Goal: Check status: Check status

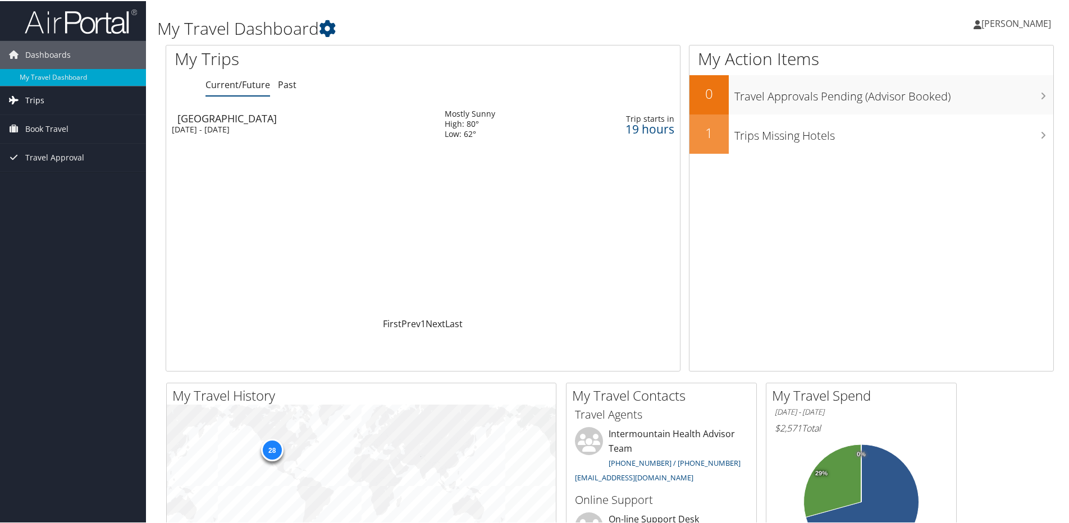
click at [42, 97] on span "Trips" at bounding box center [34, 99] width 19 height 28
click at [47, 119] on link "Current/Future Trips" at bounding box center [73, 121] width 146 height 17
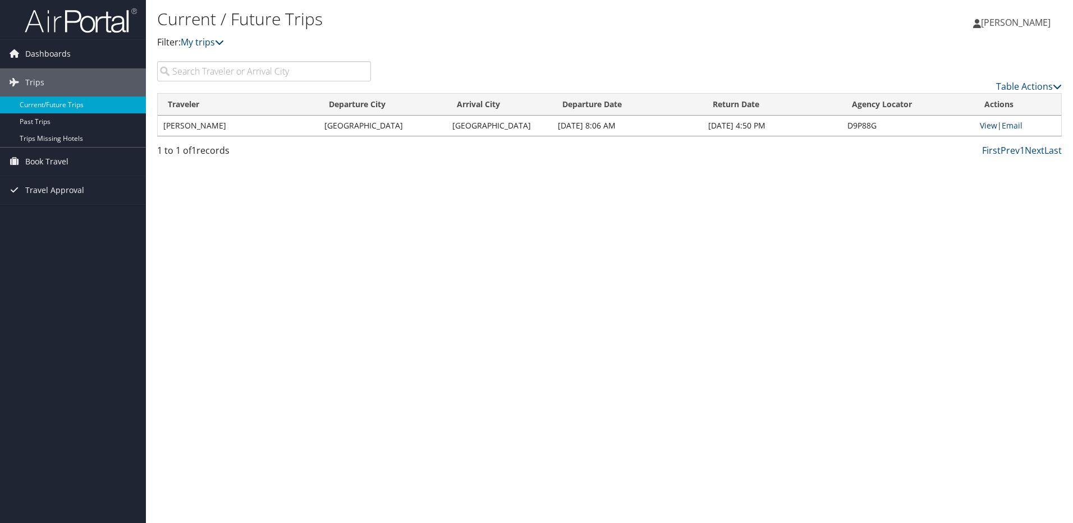
click at [989, 126] on link "View" at bounding box center [988, 125] width 17 height 11
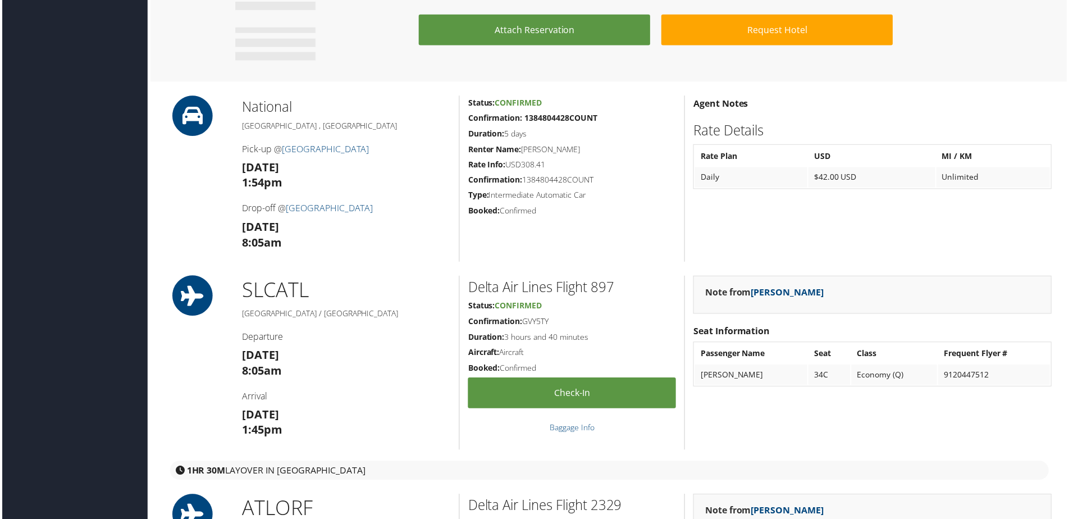
scroll to position [1122, 0]
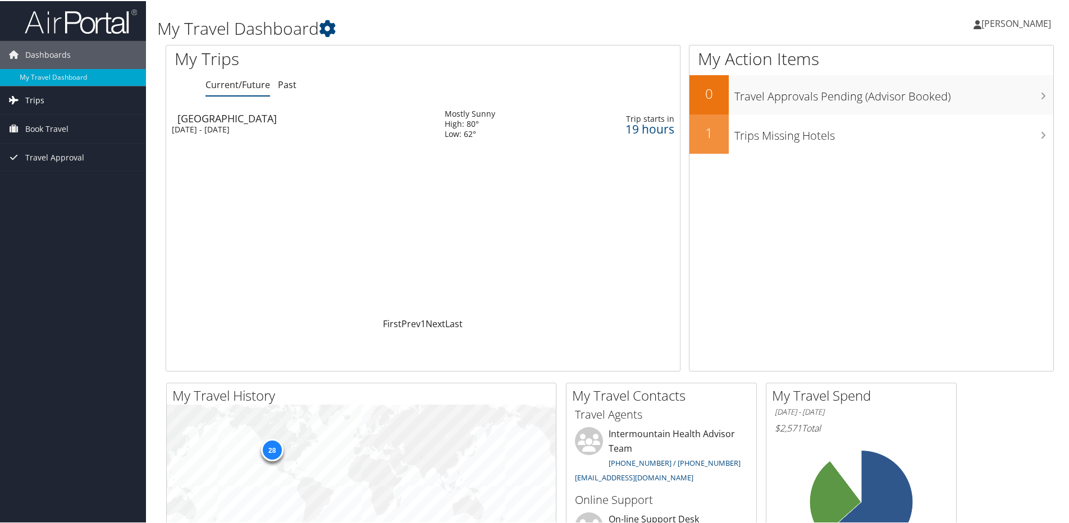
click at [39, 93] on span "Trips" at bounding box center [34, 99] width 19 height 28
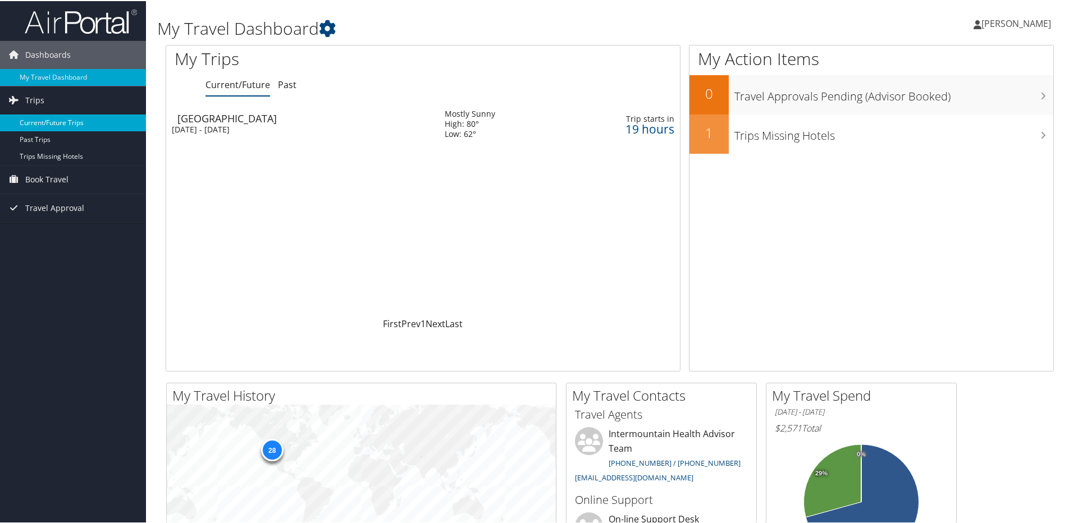
click at [45, 121] on link "Current/Future Trips" at bounding box center [73, 121] width 146 height 17
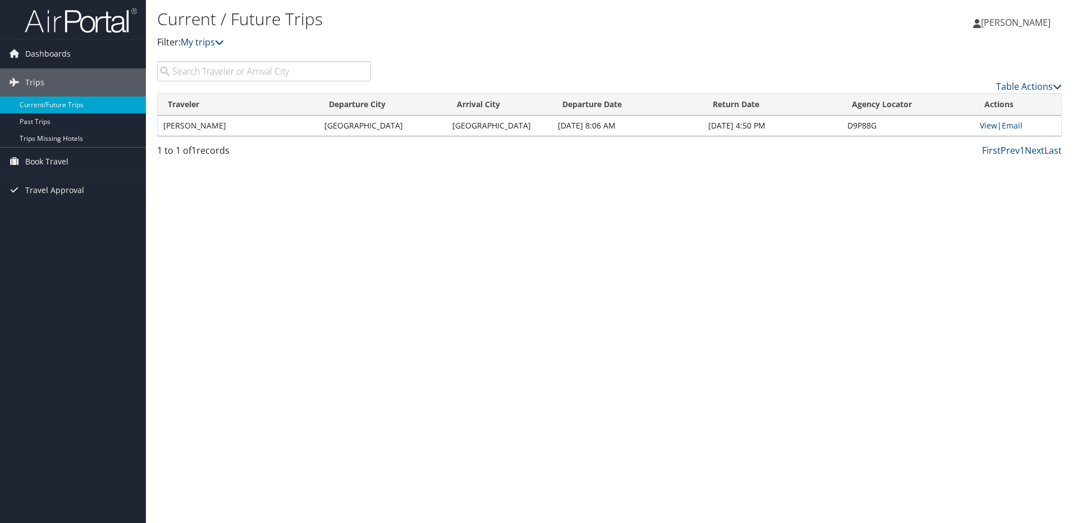
click at [987, 125] on link "View" at bounding box center [988, 125] width 17 height 11
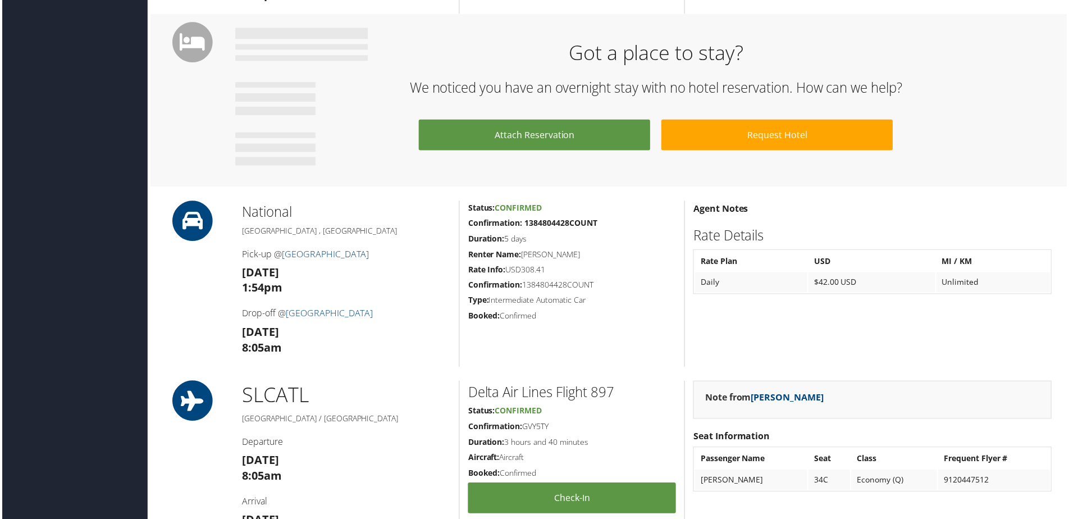
scroll to position [1066, 0]
